Goal: Task Accomplishment & Management: Manage account settings

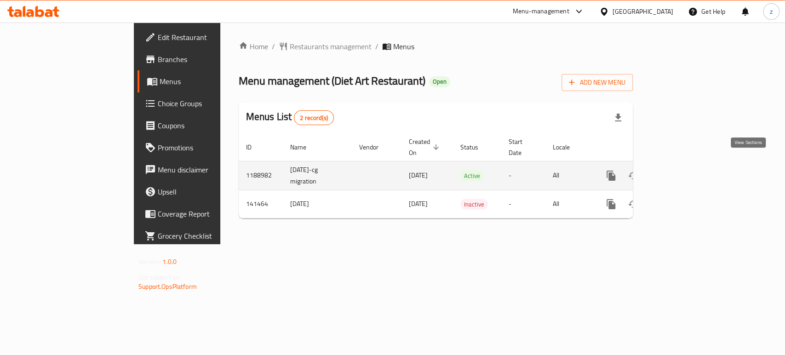
click at [688, 165] on link "enhanced table" at bounding box center [677, 176] width 22 height 22
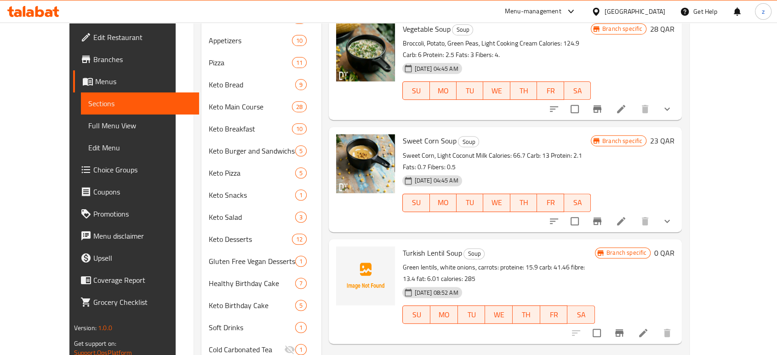
scroll to position [357, 0]
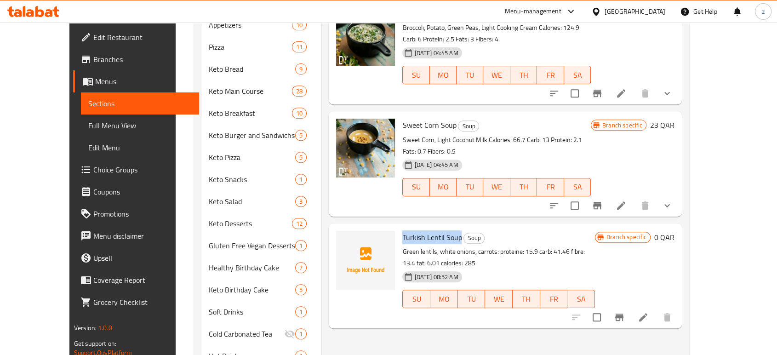
drag, startPoint x: 383, startPoint y: 188, endPoint x: 444, endPoint y: 195, distance: 60.6
click at [444, 227] on div "Turkish Lentil Soup Soup Green lentils, white onions, carrots: proteine: 15.9 c…" at bounding box center [499, 275] width 200 height 97
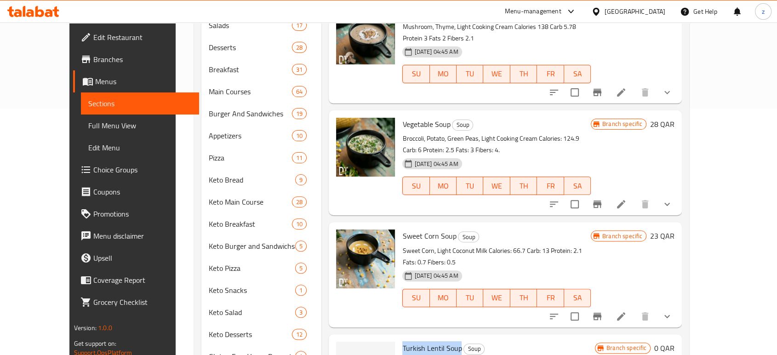
scroll to position [306, 0]
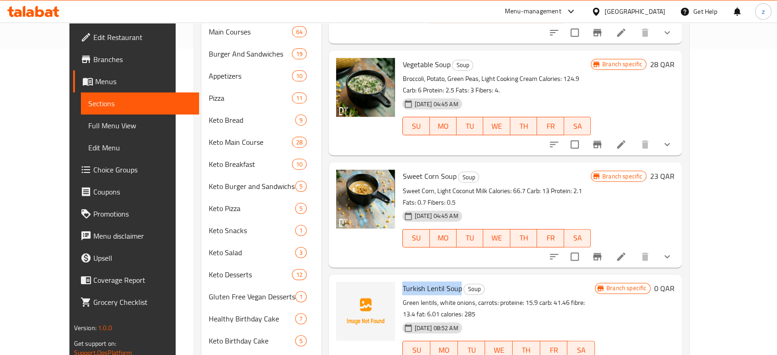
copy span "Turkish Lentil Soup"
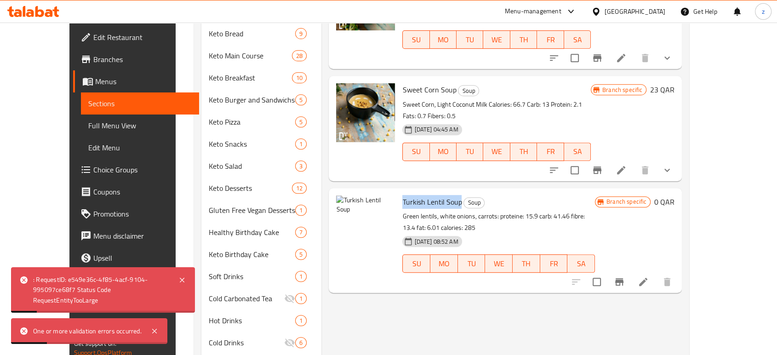
scroll to position [408, 0]
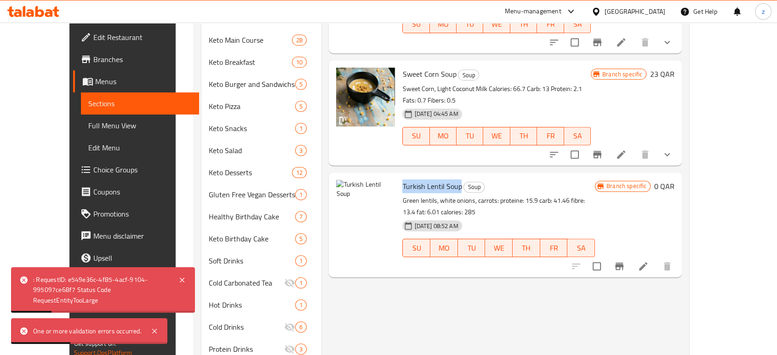
click at [649, 261] on icon at bounding box center [643, 266] width 11 height 11
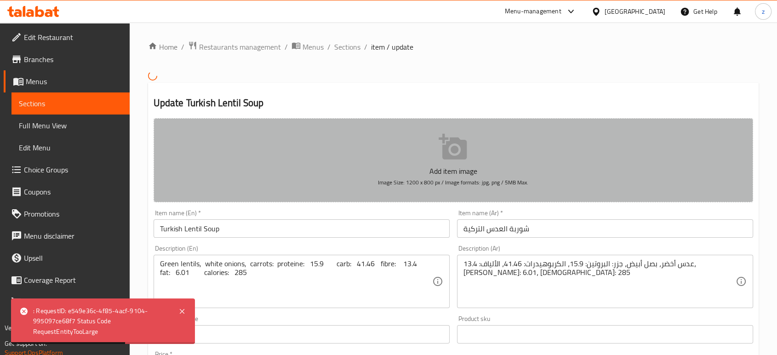
click at [452, 152] on icon "button" at bounding box center [453, 147] width 28 height 26
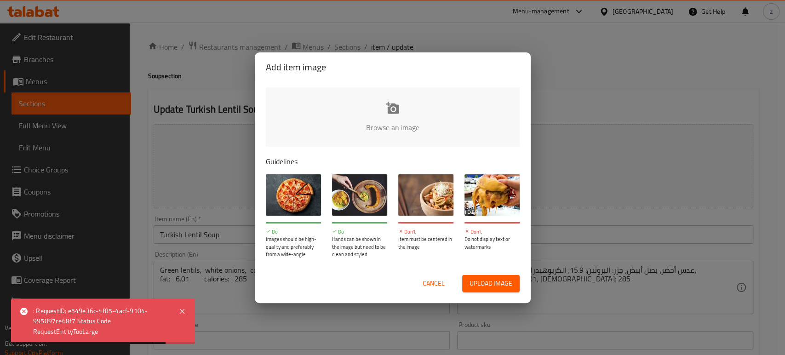
click at [477, 285] on span "Upload image" at bounding box center [490, 283] width 43 height 11
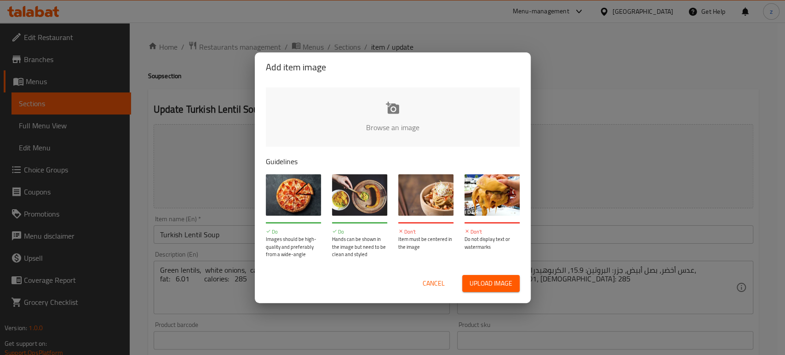
type input "C:\fakepath\WhatsApp Image [DATE] 4.13.34 PM (1).jpeg"
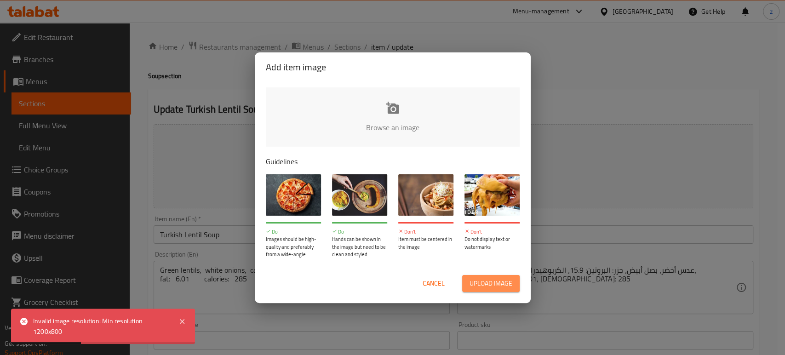
click at [486, 284] on span "Upload image" at bounding box center [490, 283] width 43 height 11
click at [430, 285] on span "Cancel" at bounding box center [433, 283] width 22 height 11
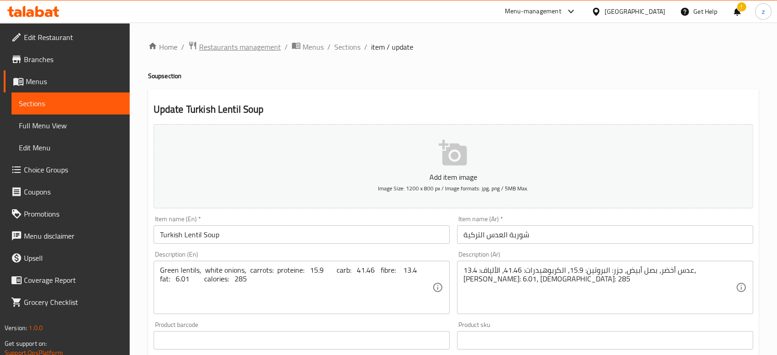
click at [252, 46] on span "Restaurants management" at bounding box center [240, 46] width 82 height 11
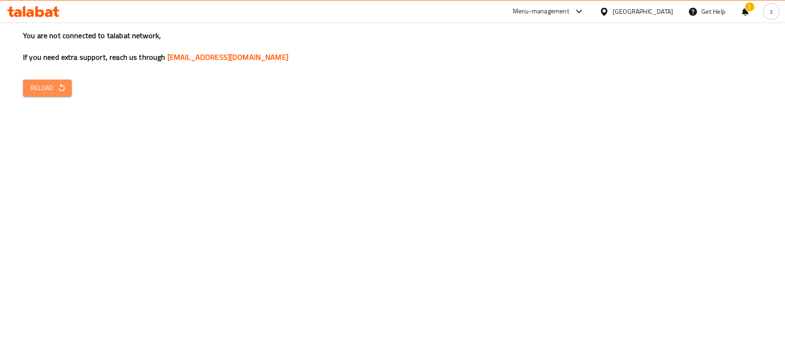
click at [55, 87] on span "Reload" at bounding box center [47, 87] width 34 height 11
click at [48, 85] on span "Reload" at bounding box center [47, 87] width 34 height 11
